Goal: Task Accomplishment & Management: Complete application form

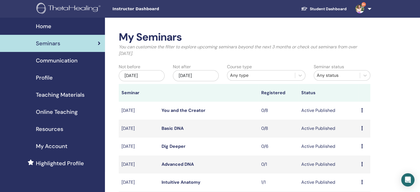
click at [171, 166] on link "Advanced DNA" at bounding box center [178, 164] width 32 height 6
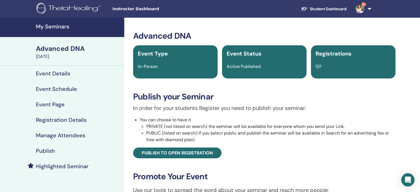
click at [54, 75] on h4 "Event Details" at bounding box center [53, 73] width 34 height 7
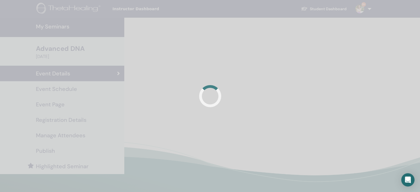
click at [54, 75] on div at bounding box center [210, 96] width 420 height 192
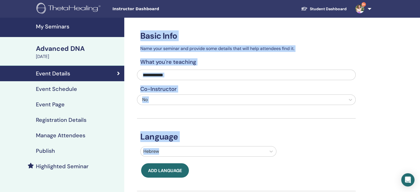
click at [50, 90] on h4 "Event Schedule" at bounding box center [56, 89] width 41 height 7
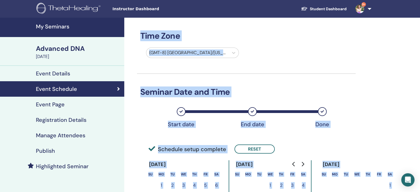
click at [71, 119] on h4 "Registration Details" at bounding box center [61, 120] width 51 height 7
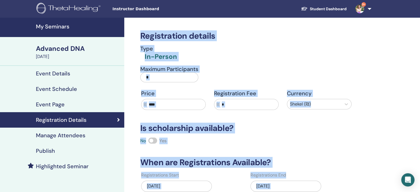
click at [69, 74] on h4 "Event Details" at bounding box center [53, 73] width 34 height 7
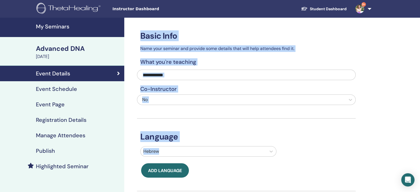
click at [56, 89] on h4 "Event Schedule" at bounding box center [56, 89] width 41 height 7
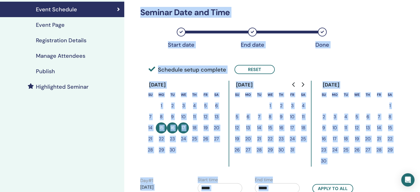
scroll to position [83, 0]
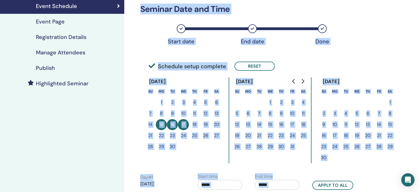
click at [272, 124] on button "15" at bounding box center [270, 124] width 11 height 11
click at [270, 123] on button "15" at bounding box center [270, 124] width 11 height 11
click at [261, 66] on button "Reset" at bounding box center [255, 66] width 40 height 9
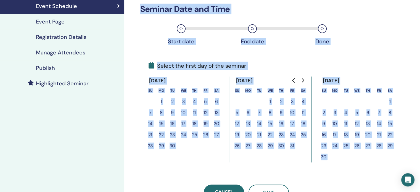
click at [272, 123] on button "15" at bounding box center [270, 123] width 11 height 11
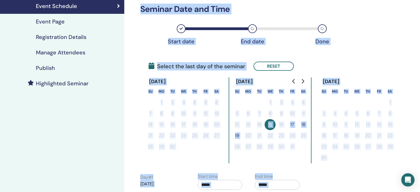
click at [293, 125] on button "17" at bounding box center [292, 124] width 11 height 11
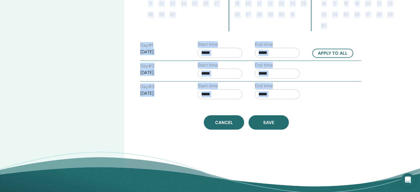
scroll to position [221, 0]
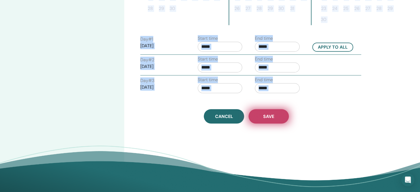
click at [271, 118] on span "Save" at bounding box center [268, 117] width 11 height 6
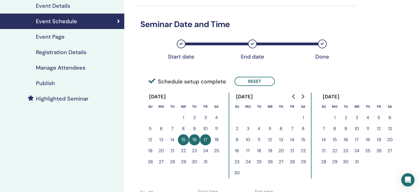
scroll to position [55, 0]
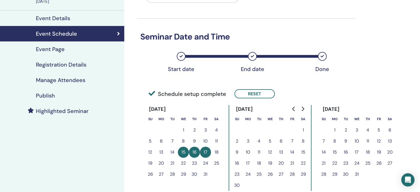
click at [42, 96] on h4 "Publish" at bounding box center [45, 95] width 19 height 7
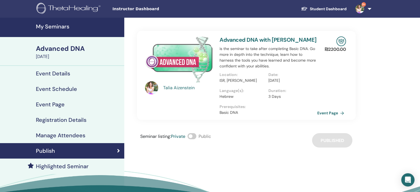
click at [51, 150] on h4 "Publish" at bounding box center [45, 151] width 19 height 7
click at [84, 152] on div "Publish" at bounding box center [61, 151] width 115 height 7
click at [119, 150] on icon at bounding box center [118, 151] width 3 height 6
click at [324, 114] on link "Event Page" at bounding box center [332, 113] width 29 height 8
click at [73, 117] on h4 "Registration Details" at bounding box center [61, 120] width 51 height 7
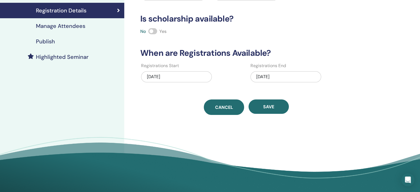
scroll to position [111, 0]
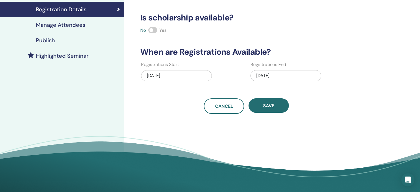
click at [263, 77] on div "09/17/2025" at bounding box center [286, 75] width 71 height 11
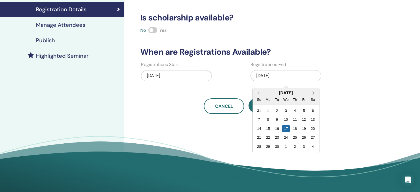
click at [314, 93] on span "Next Month" at bounding box center [314, 93] width 0 height 6
click at [283, 128] on div "15" at bounding box center [285, 128] width 7 height 7
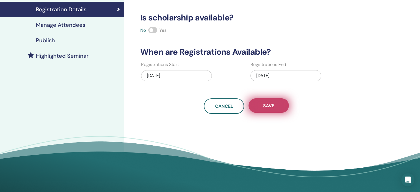
click at [273, 106] on span "Save" at bounding box center [268, 106] width 11 height 6
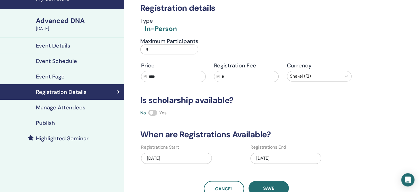
scroll to position [28, 0]
click at [59, 109] on h4 "Manage Attendees" at bounding box center [60, 107] width 49 height 7
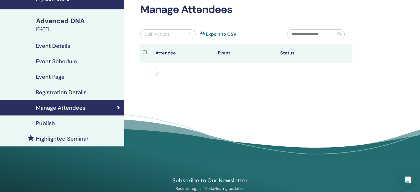
click at [42, 122] on h4 "Publish" at bounding box center [45, 123] width 19 height 7
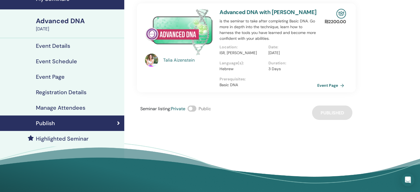
click at [333, 112] on div "Seminar listing : Private Public Published" at bounding box center [246, 113] width 219 height 14
click at [166, 108] on span "Seminar listing :" at bounding box center [155, 109] width 31 height 6
click at [190, 109] on span at bounding box center [192, 109] width 9 height 6
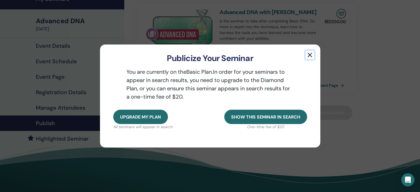
click at [310, 57] on button "button" at bounding box center [310, 55] width 9 height 9
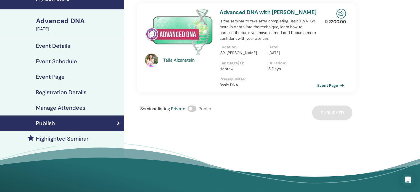
click at [118, 123] on icon at bounding box center [118, 123] width 3 height 6
click at [75, 94] on h4 "Registration Details" at bounding box center [61, 92] width 51 height 7
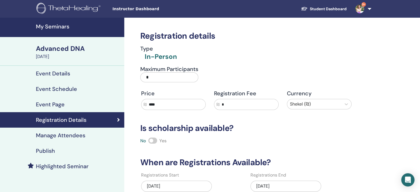
click at [48, 150] on h4 "Publish" at bounding box center [45, 151] width 19 height 7
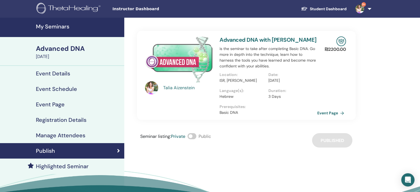
click at [46, 148] on h4 "Publish" at bounding box center [45, 151] width 19 height 7
click at [45, 151] on h4 "Publish" at bounding box center [45, 151] width 19 height 7
click at [58, 28] on h4 "My Seminars" at bounding box center [78, 26] width 85 height 7
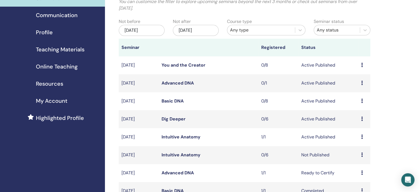
scroll to position [55, 0]
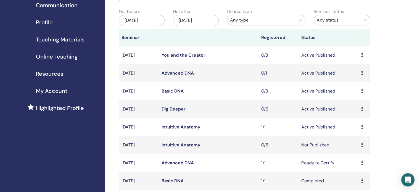
click at [173, 73] on link "Advanced DNA" at bounding box center [178, 73] width 32 height 6
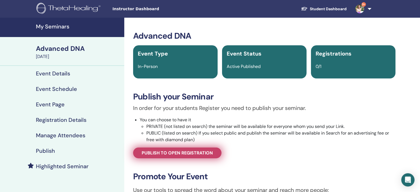
click at [167, 155] on span "Publish to open registration" at bounding box center [177, 153] width 71 height 6
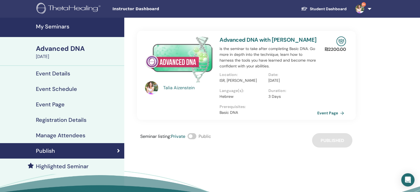
click at [52, 90] on h4 "Event Schedule" at bounding box center [56, 89] width 41 height 7
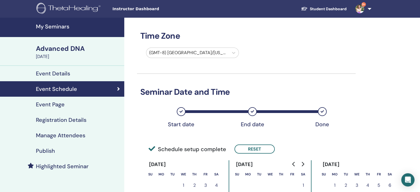
click at [56, 74] on h4 "Event Details" at bounding box center [53, 73] width 34 height 7
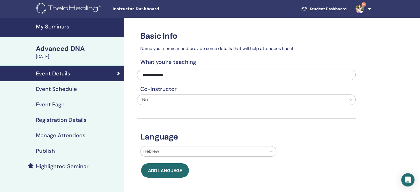
click at [52, 88] on h4 "Event Schedule" at bounding box center [56, 89] width 41 height 7
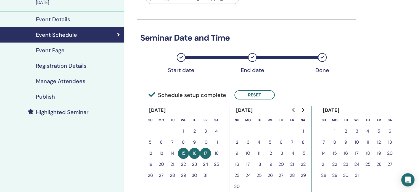
scroll to position [55, 0]
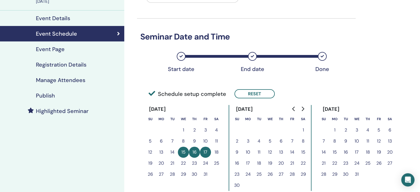
click at [57, 51] on h4 "Event Page" at bounding box center [50, 49] width 29 height 7
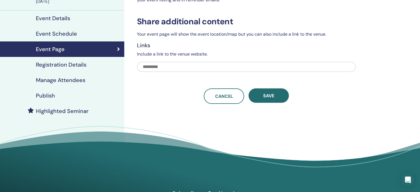
click at [53, 65] on h4 "Registration Details" at bounding box center [61, 64] width 51 height 7
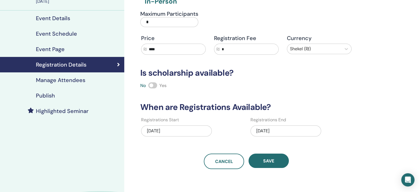
click at [51, 80] on h4 "Manage Attendees" at bounding box center [60, 80] width 49 height 7
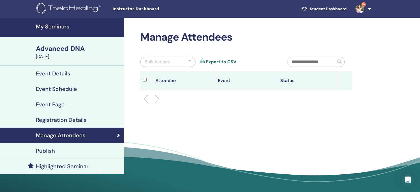
click at [51, 118] on h4 "Registration Details" at bounding box center [61, 120] width 51 height 7
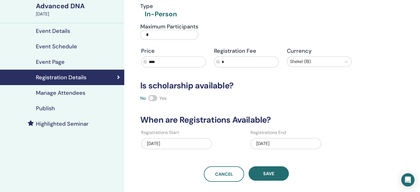
scroll to position [28, 0]
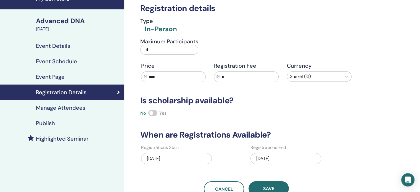
click at [149, 49] on input "*" at bounding box center [169, 50] width 58 height 10
drag, startPoint x: 149, startPoint y: 49, endPoint x: 146, endPoint y: 50, distance: 3.3
click at [146, 50] on input "*" at bounding box center [169, 50] width 58 height 10
type input "*"
click at [271, 186] on span "Save" at bounding box center [268, 189] width 11 height 6
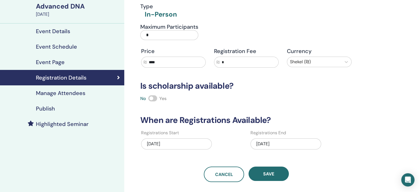
scroll to position [83, 0]
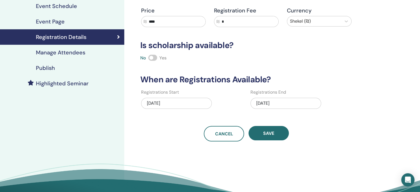
click at [48, 66] on h4 "Publish" at bounding box center [45, 68] width 19 height 7
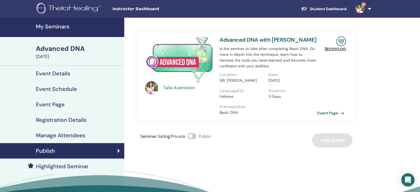
click at [53, 27] on h4 "My Seminars" at bounding box center [78, 26] width 85 height 7
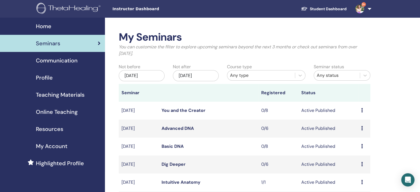
click at [362, 128] on icon at bounding box center [362, 128] width 2 height 4
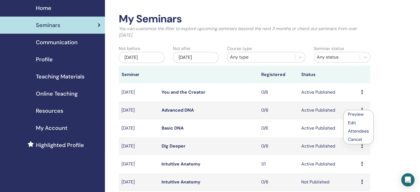
scroll to position [28, 0]
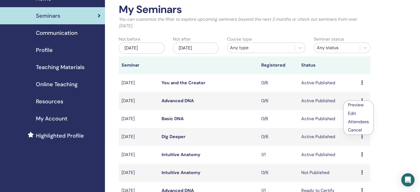
click at [180, 101] on link "Advanced DNA" at bounding box center [178, 101] width 32 height 6
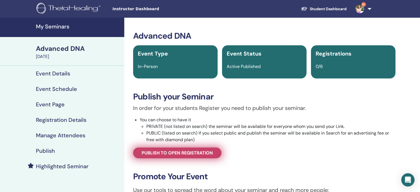
click at [194, 151] on span "Publish to open registration" at bounding box center [177, 153] width 71 height 6
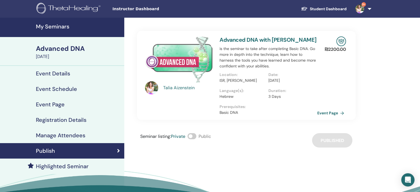
click at [194, 136] on span at bounding box center [192, 136] width 9 height 6
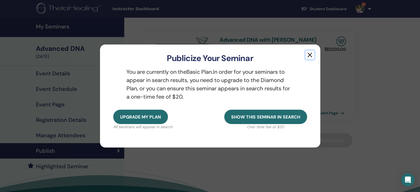
drag, startPoint x: 309, startPoint y: 54, endPoint x: 310, endPoint y: 61, distance: 7.2
click at [309, 54] on button "button" at bounding box center [310, 55] width 9 height 9
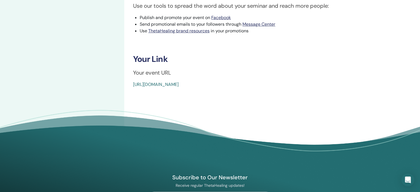
scroll to position [193, 0]
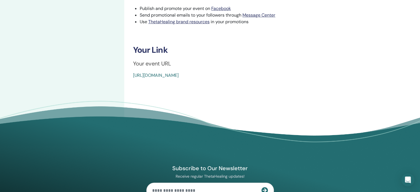
click at [179, 76] on link "[URL][DOMAIN_NAME]" at bounding box center [156, 75] width 46 height 6
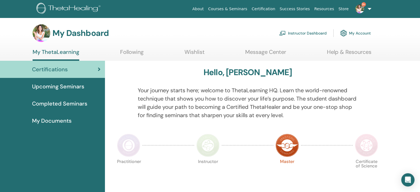
click at [299, 32] on link "Instructor Dashboard" at bounding box center [303, 33] width 48 height 12
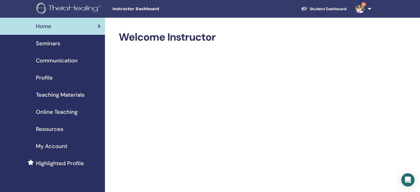
click at [61, 43] on div "Seminars" at bounding box center [52, 43] width 96 height 8
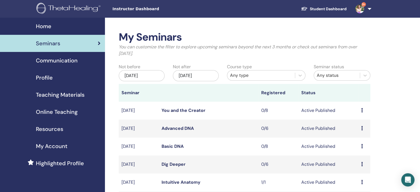
click at [175, 128] on link "Advanced DNA" at bounding box center [178, 128] width 32 height 6
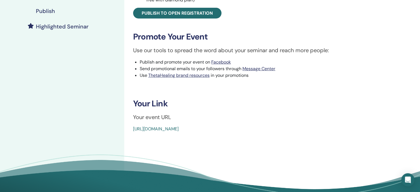
scroll to position [111, 0]
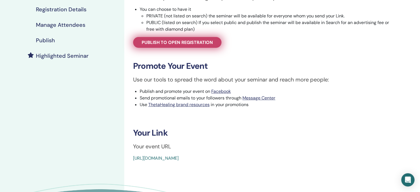
click at [193, 41] on span "Publish to open registration" at bounding box center [177, 43] width 71 height 6
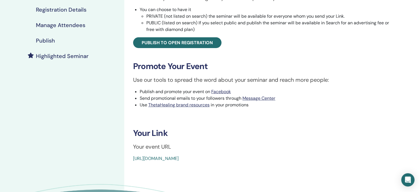
scroll to position [111, 0]
click at [179, 158] on link "https://www.thetahealing.com/seminar-375207-details.html" at bounding box center [156, 158] width 46 height 6
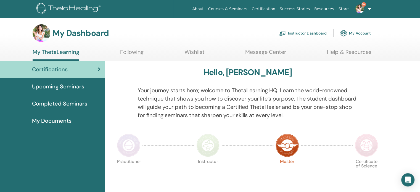
click at [311, 33] on link "Instructor Dashboard" at bounding box center [303, 33] width 48 height 12
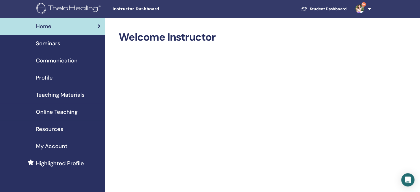
click at [64, 42] on div "Seminars" at bounding box center [52, 43] width 96 height 8
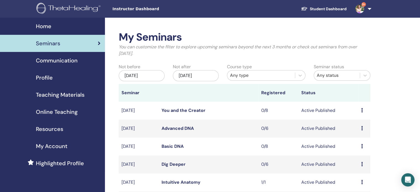
click at [362, 128] on icon at bounding box center [362, 128] width 2 height 4
click at [357, 157] on p "Cancel" at bounding box center [357, 157] width 21 height 7
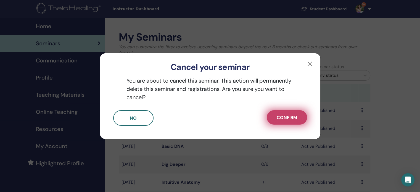
click at [292, 118] on span "Confirm" at bounding box center [287, 118] width 20 height 6
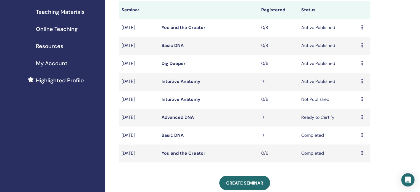
scroll to position [111, 0]
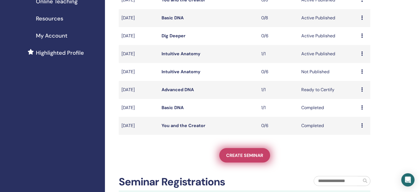
click at [248, 154] on span "Create seminar" at bounding box center [244, 156] width 37 height 6
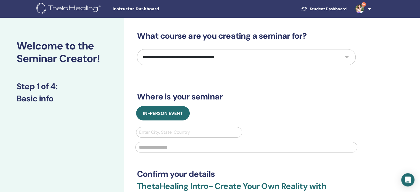
click at [348, 56] on select "**********" at bounding box center [246, 57] width 219 height 16
select select "*"
click at [137, 49] on select "**********" at bounding box center [246, 57] width 219 height 16
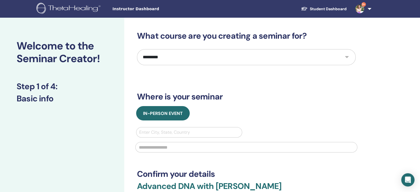
click at [172, 132] on div at bounding box center [189, 132] width 100 height 8
type input "*"
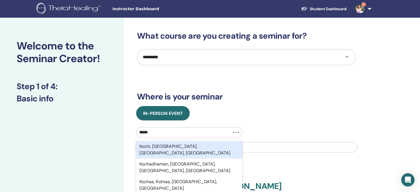
type input "******"
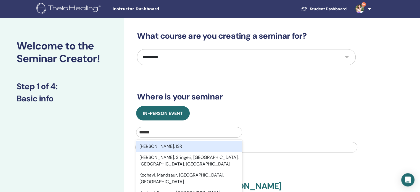
click at [213, 150] on div "[PERSON_NAME], ISR" at bounding box center [189, 146] width 106 height 11
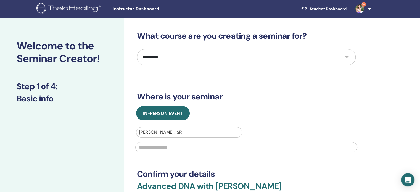
click at [214, 149] on input "text" at bounding box center [246, 147] width 222 height 10
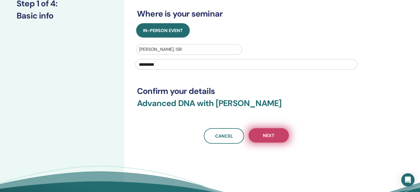
type input "*********"
click at [264, 136] on span "Next" at bounding box center [269, 136] width 12 height 6
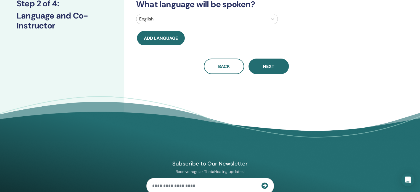
click at [154, 20] on div at bounding box center [202, 19] width 126 height 8
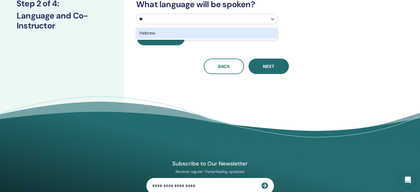
type input "***"
click at [164, 32] on div "Hebrew" at bounding box center [207, 33] width 142 height 11
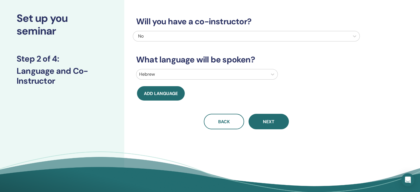
scroll to position [0, 0]
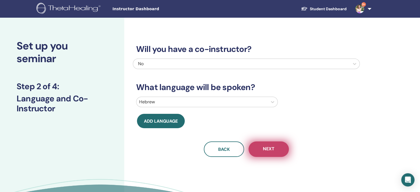
click at [270, 151] on span "Next" at bounding box center [269, 149] width 12 height 7
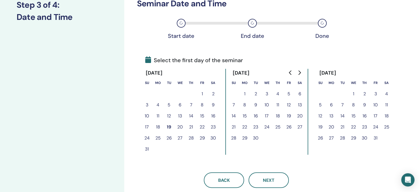
scroll to position [111, 0]
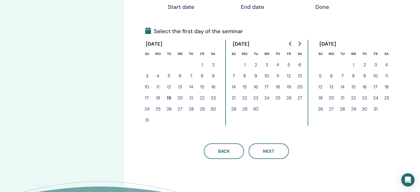
click at [355, 87] on button "15" at bounding box center [353, 87] width 11 height 11
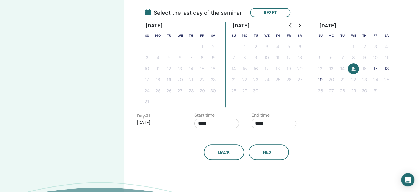
scroll to position [138, 0]
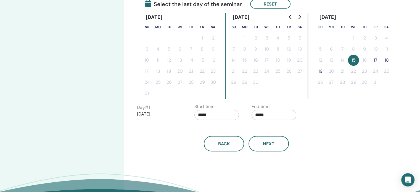
click at [354, 62] on button "15" at bounding box center [353, 60] width 11 height 11
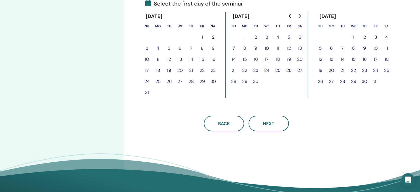
click at [354, 59] on button "15" at bounding box center [353, 59] width 11 height 11
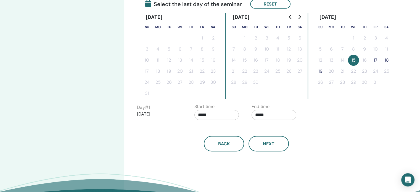
click at [375, 58] on button "17" at bounding box center [375, 60] width 11 height 11
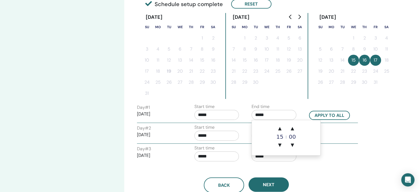
click at [257, 114] on input "*****" at bounding box center [274, 115] width 45 height 10
click at [280, 129] on span "▲" at bounding box center [279, 128] width 11 height 11
type input "*****"
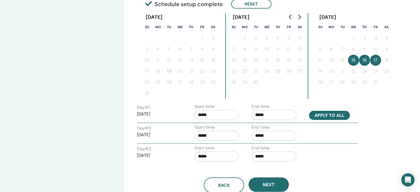
click at [327, 117] on button "Apply to all" at bounding box center [329, 115] width 41 height 9
type input "*****"
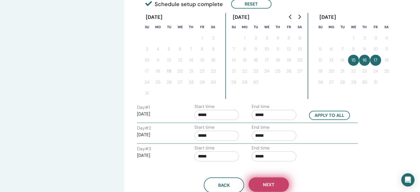
click at [269, 183] on span "Next" at bounding box center [269, 185] width 12 height 6
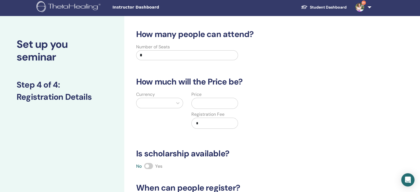
scroll to position [0, 0]
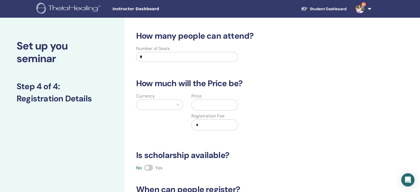
drag, startPoint x: 147, startPoint y: 54, endPoint x: 137, endPoint y: 56, distance: 9.6
click at [137, 56] on input "*" at bounding box center [187, 57] width 102 height 10
type input "*"
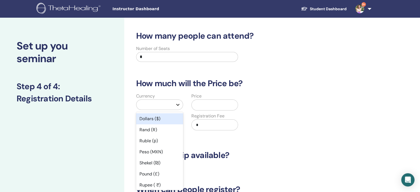
click at [177, 104] on icon at bounding box center [178, 105] width 6 height 6
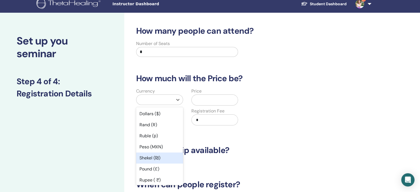
click at [154, 158] on div "Shekel (₪)" at bounding box center [159, 158] width 47 height 11
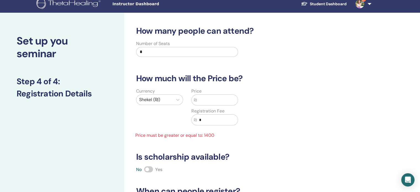
click at [199, 100] on input "text" at bounding box center [217, 100] width 41 height 10
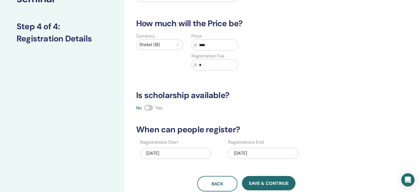
scroll to position [88, 0]
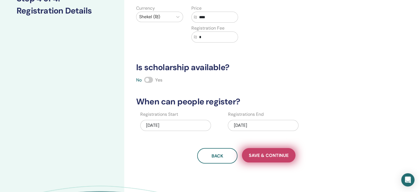
type input "****"
click at [274, 156] on span "Save & Continue" at bounding box center [269, 156] width 40 height 6
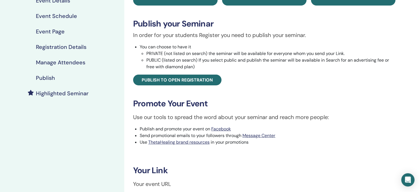
scroll to position [83, 0]
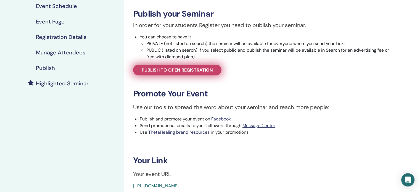
click at [196, 70] on span "Publish to open registration" at bounding box center [177, 70] width 71 height 6
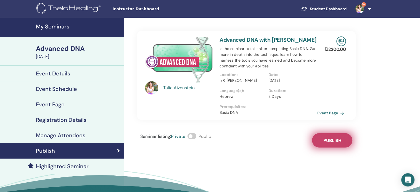
click at [332, 140] on span "Publish" at bounding box center [333, 141] width 18 height 6
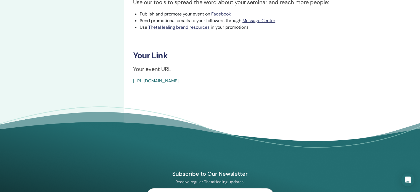
scroll to position [193, 0]
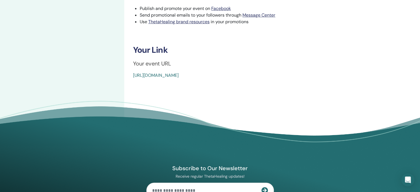
click at [179, 75] on link "[URL][DOMAIN_NAME]" at bounding box center [156, 75] width 46 height 6
